Goal: Information Seeking & Learning: Learn about a topic

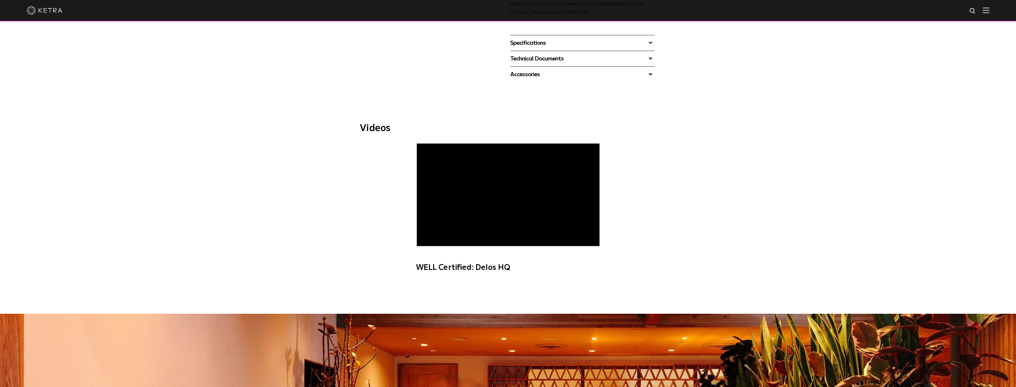
click at [651, 73] on div "Accessories" at bounding box center [582, 74] width 144 height 9
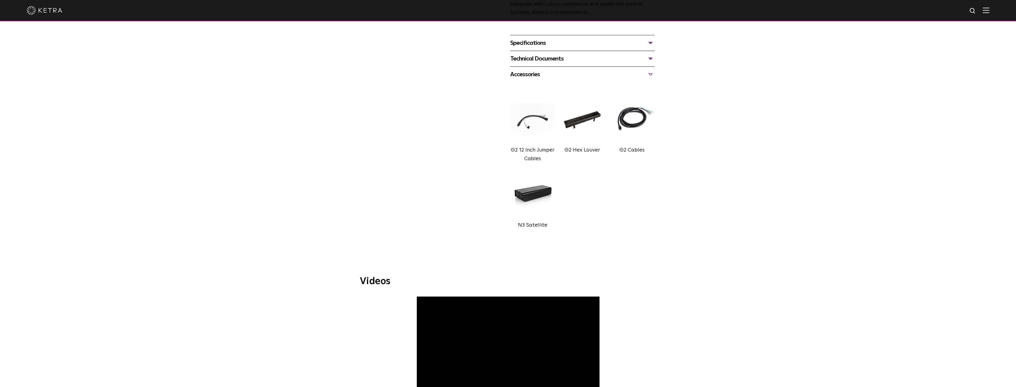
click at [524, 133] on img at bounding box center [532, 119] width 45 height 50
click at [530, 159] on label "G2 12 Inch Jumper Cables" at bounding box center [533, 154] width 44 height 14
click at [523, 125] on img at bounding box center [532, 119] width 45 height 50
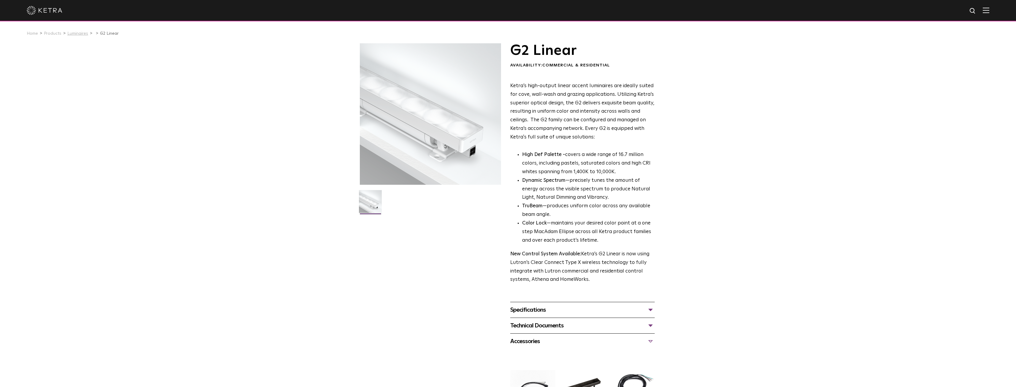
click at [72, 34] on link "Luminaires" at bounding box center [77, 33] width 21 height 4
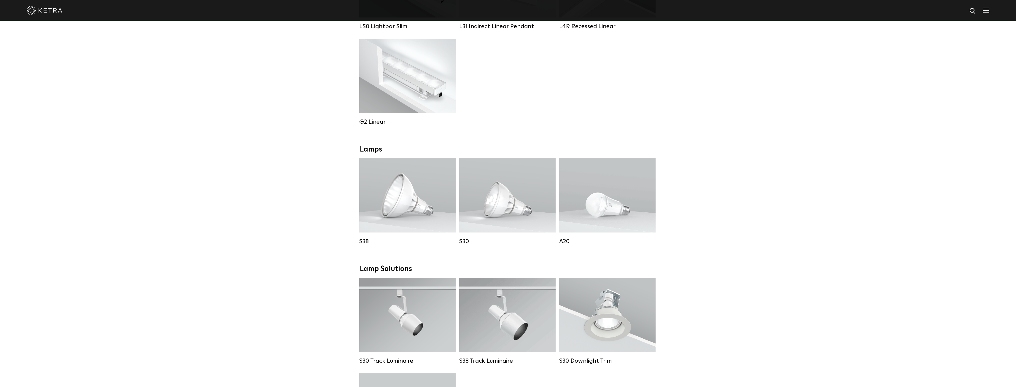
scroll to position [297, 0]
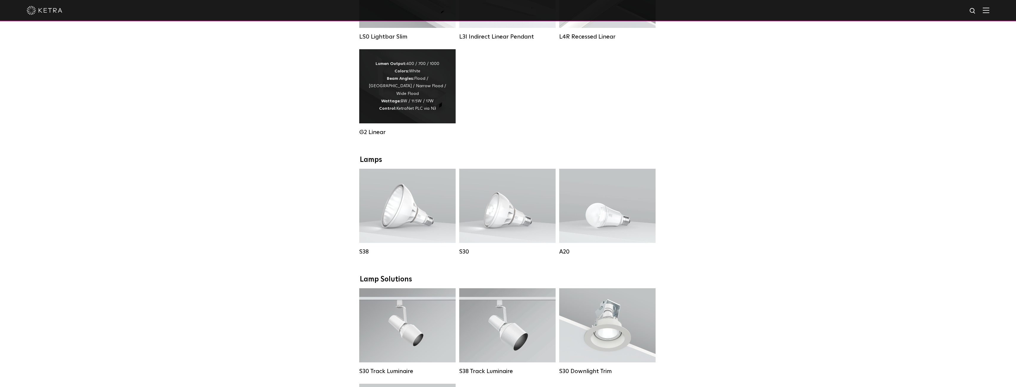
click at [422, 100] on div "Lumen Output: 400 / 700 / 1000 Colors: White Beam Angles: Flood / [GEOGRAPHIC_D…" at bounding box center [407, 86] width 79 height 52
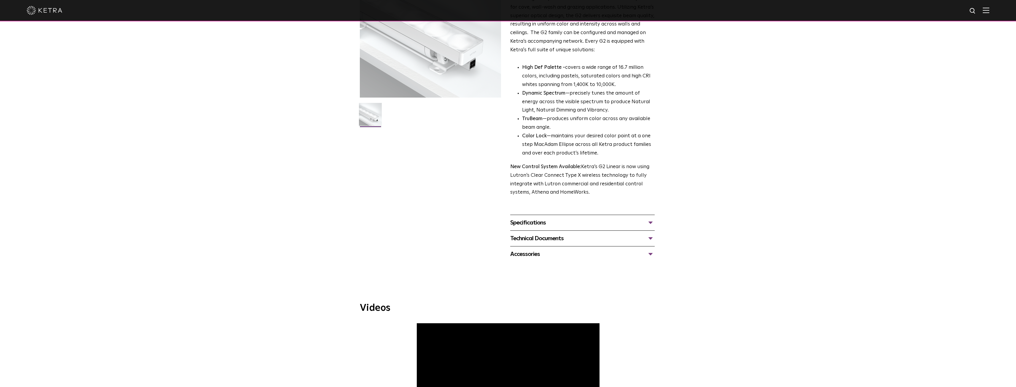
scroll to position [89, 0]
click at [649, 251] on div "Accessories" at bounding box center [582, 252] width 144 height 9
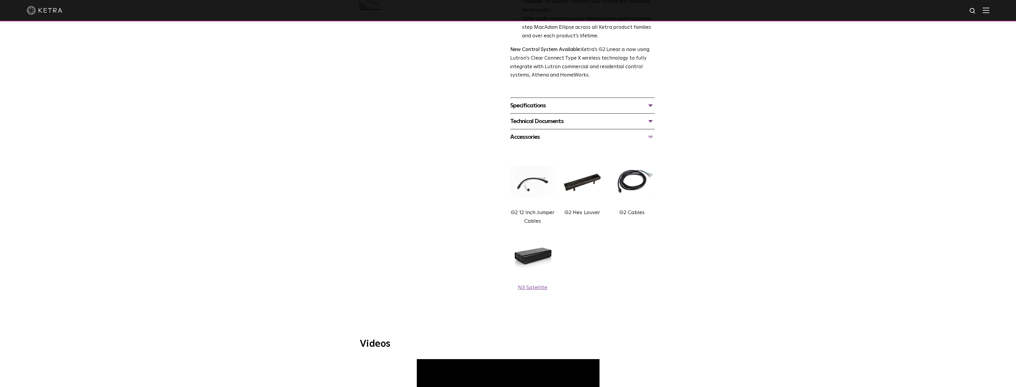
scroll to position [208, 0]
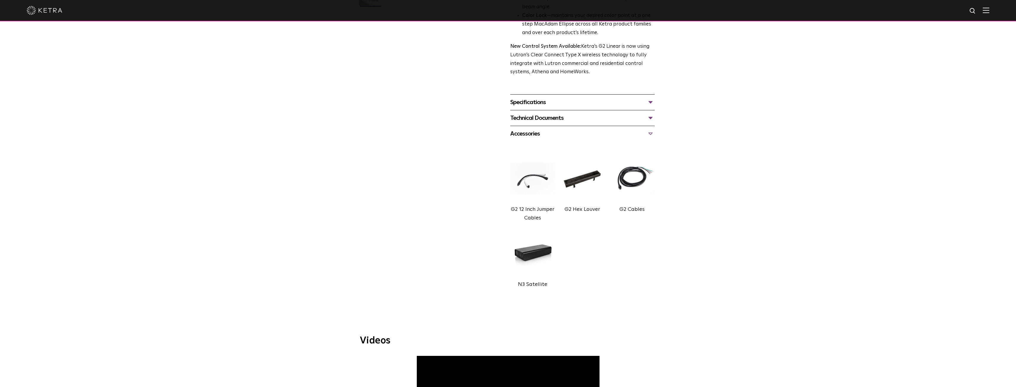
click at [531, 215] on div "G2 12 Inch Jumper Cables" at bounding box center [532, 213] width 45 height 17
click at [520, 212] on label "G2 12 Inch Jumper Cables" at bounding box center [533, 214] width 44 height 14
drag, startPoint x: 510, startPoint y: 209, endPoint x: 542, endPoint y: 222, distance: 34.7
click at [542, 222] on div "G2 Linear Availability: Commercial & Residential Ketra’s high-output linear acc…" at bounding box center [508, 65] width 297 height 459
copy label "G2 12 Inch Jumper Cables"
